Goal: Information Seeking & Learning: Learn about a topic

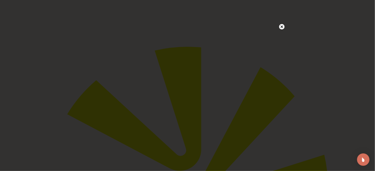
click at [281, 27] on icon at bounding box center [282, 26] width 3 height 3
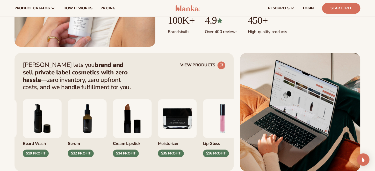
scroll to position [520, 0]
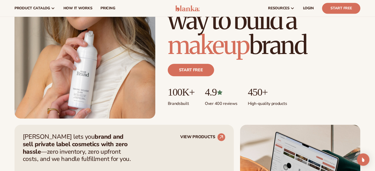
scroll to position [465, 0]
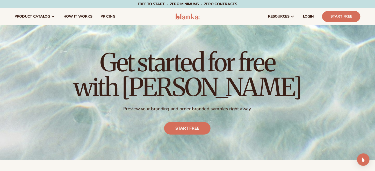
click at [245, 36] on div "Get started for free with [PERSON_NAME] Preview your branding and order branded…" at bounding box center [187, 92] width 375 height 135
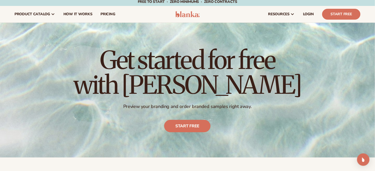
scroll to position [12, 0]
